Goal: Communication & Community: Answer question/provide support

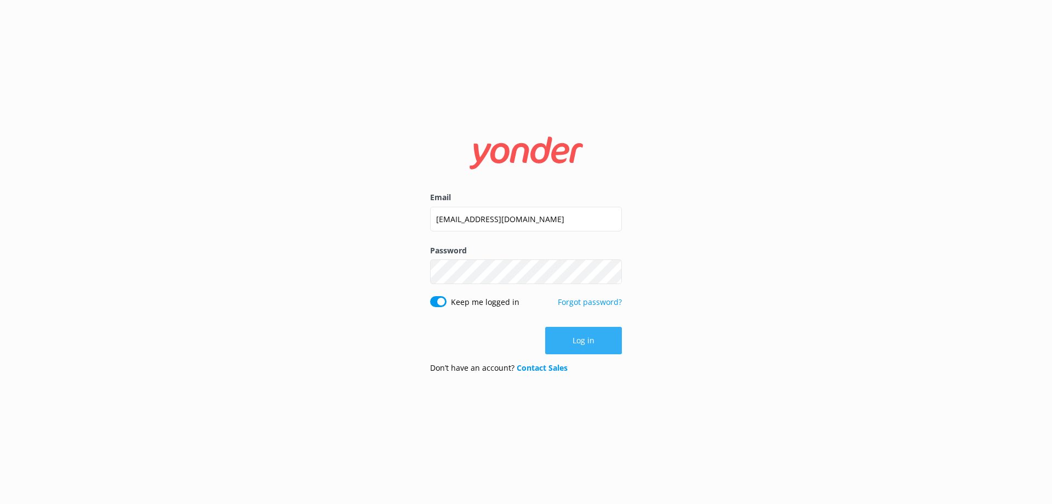
click at [612, 345] on button "Log in" at bounding box center [583, 340] width 77 height 27
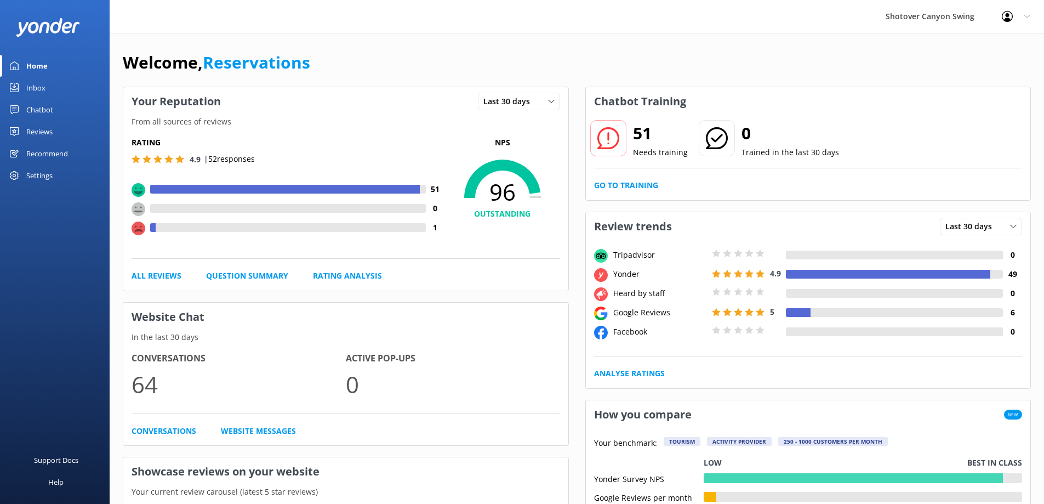
click at [44, 131] on div "Reviews" at bounding box center [39, 132] width 26 height 22
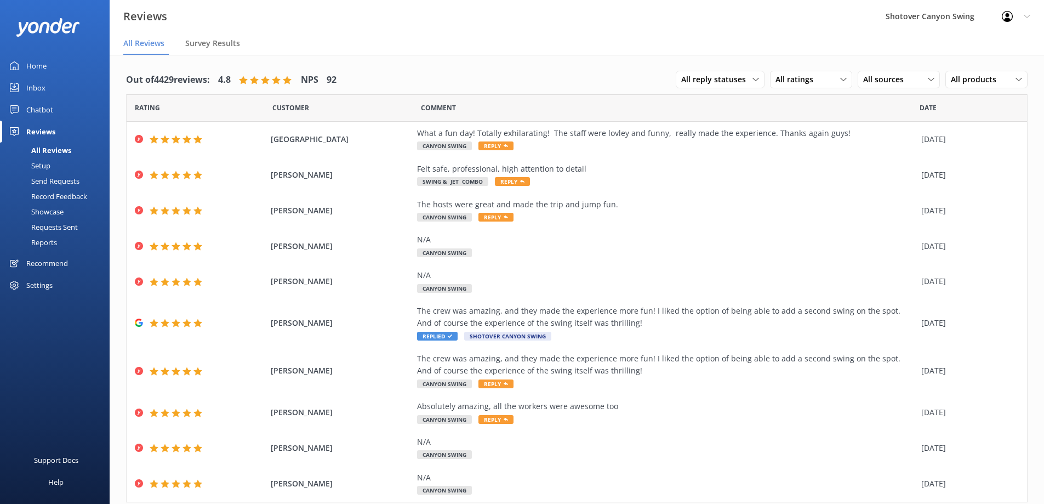
click at [51, 85] on link "Inbox" at bounding box center [55, 88] width 110 height 22
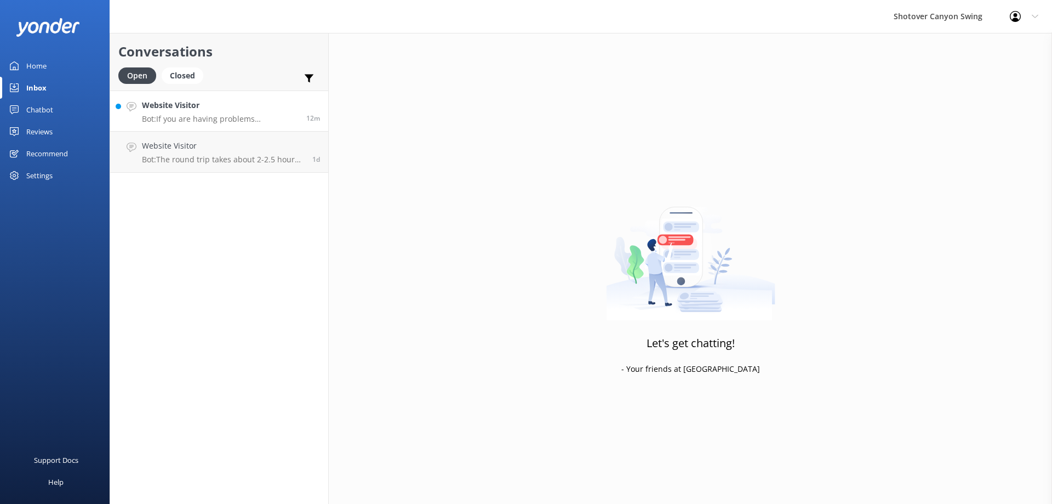
click at [200, 104] on h4 "Website Visitor" at bounding box center [220, 105] width 156 height 12
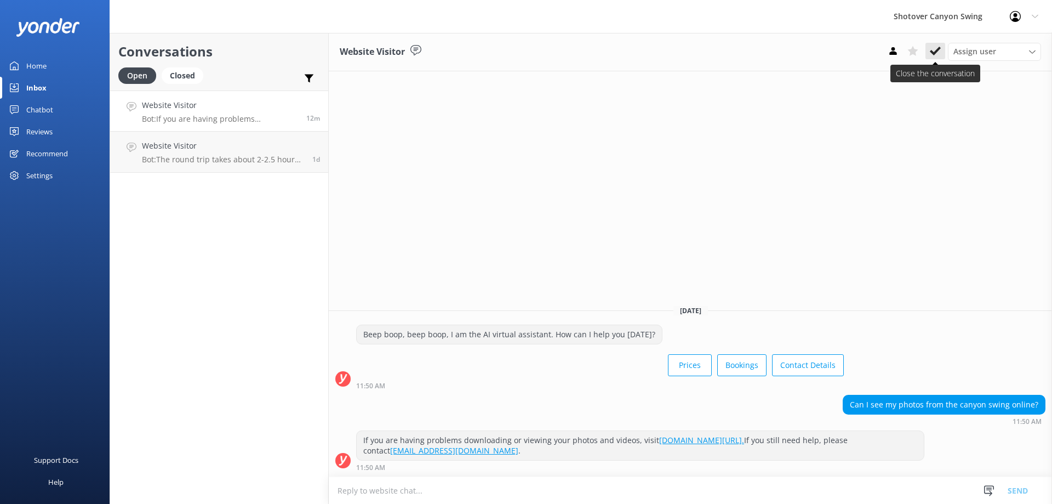
click at [931, 50] on icon at bounding box center [935, 50] width 11 height 11
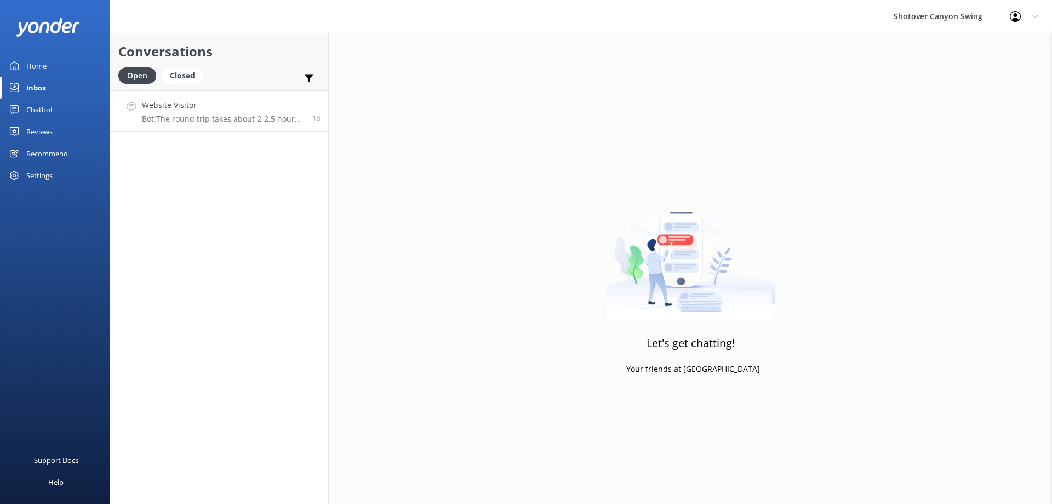
click at [261, 121] on p "Bot: The round trip takes about 2-2.5 hours. You cannot drive to the site yours…" at bounding box center [223, 119] width 162 height 10
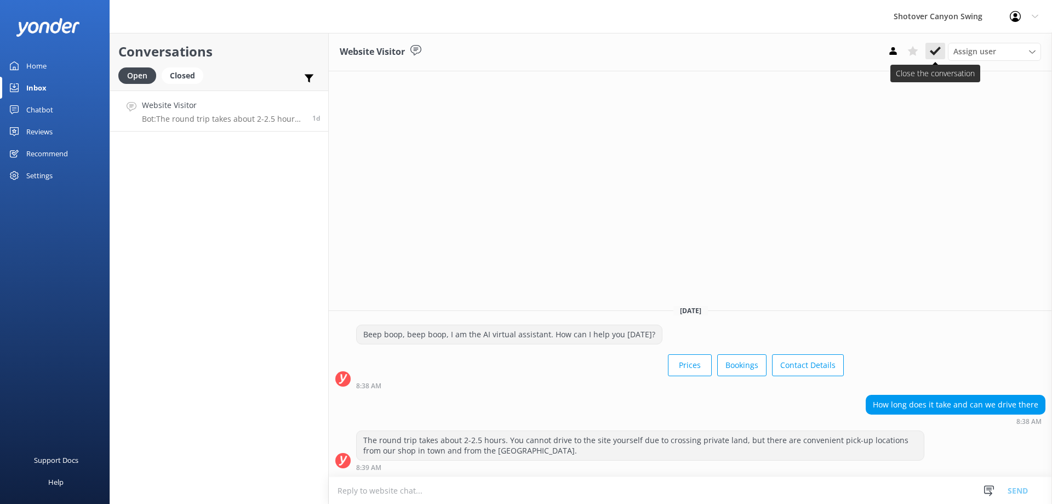
click at [943, 45] on button at bounding box center [936, 51] width 20 height 16
